Goal: Find specific page/section: Find specific page/section

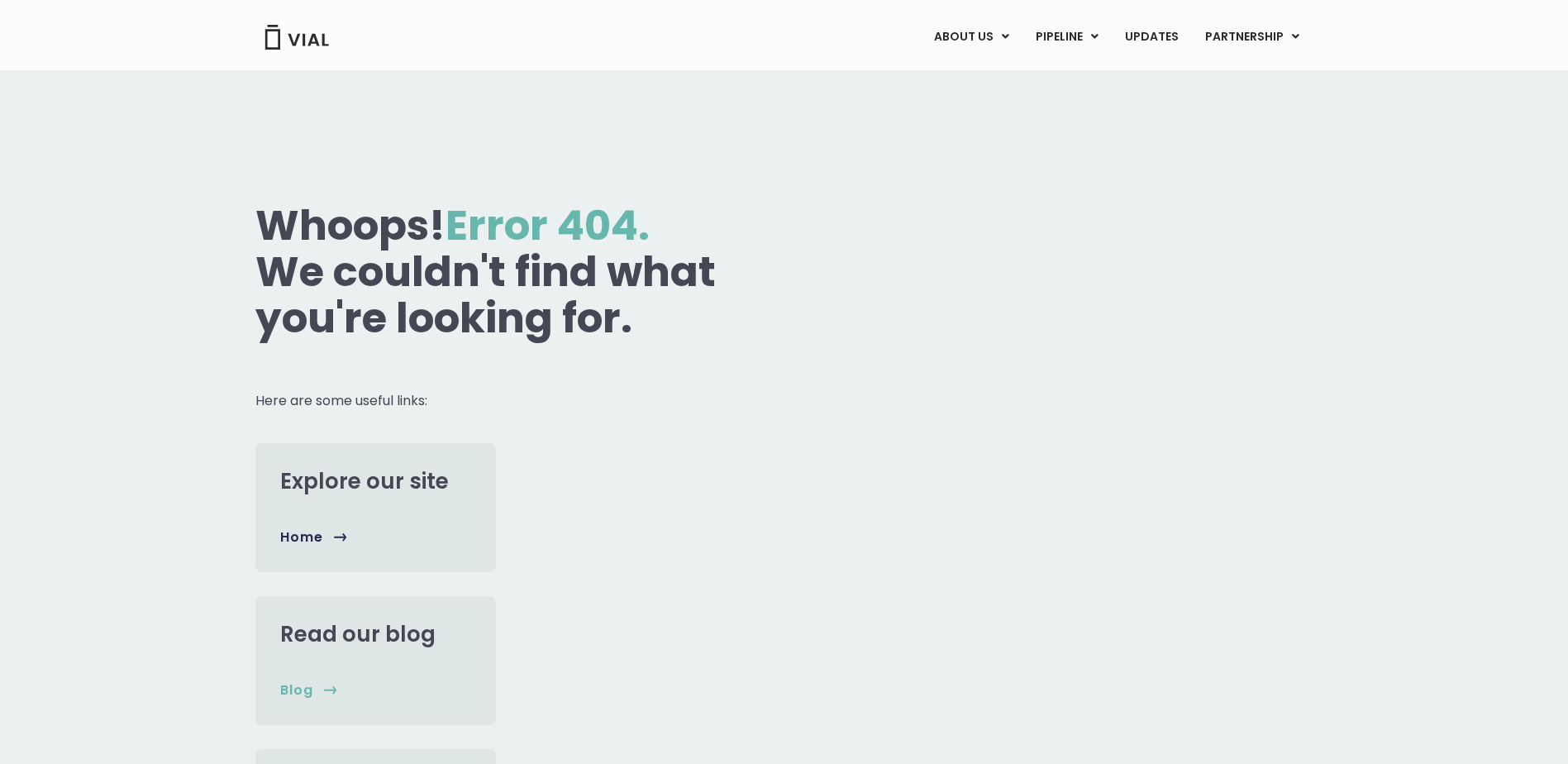
click at [298, 531] on span "home" at bounding box center [301, 538] width 43 height 18
